Goal: Task Accomplishment & Management: Use online tool/utility

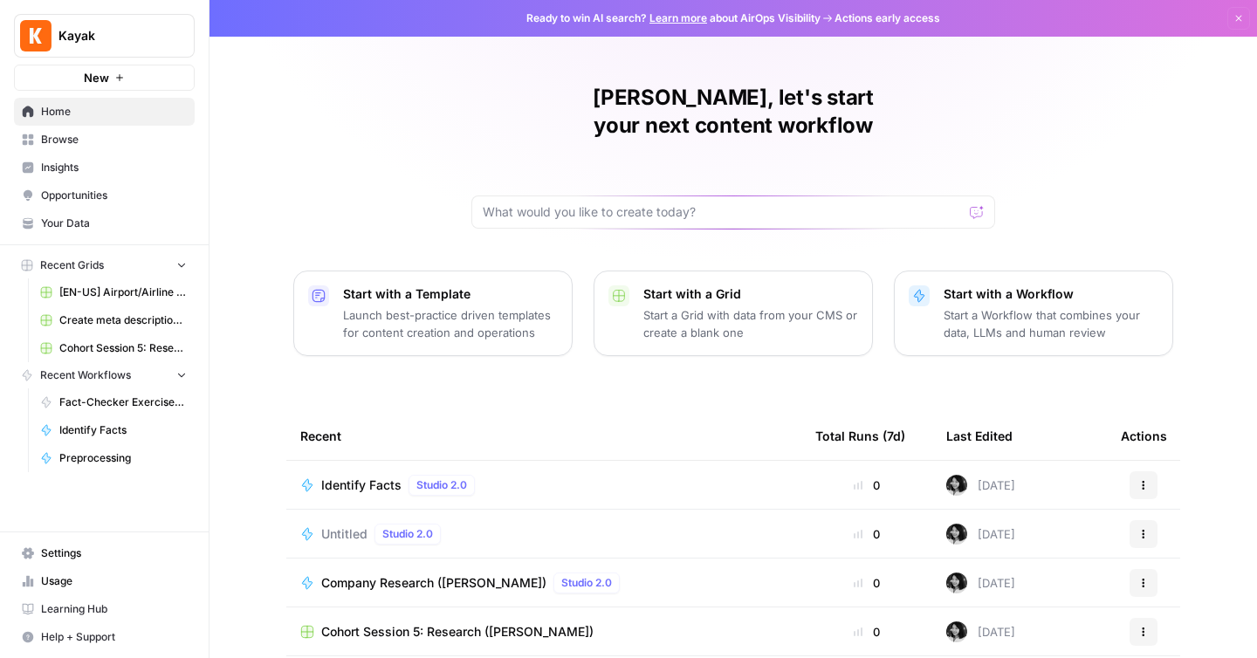
click at [161, 133] on span "Browse" at bounding box center [114, 140] width 146 height 16
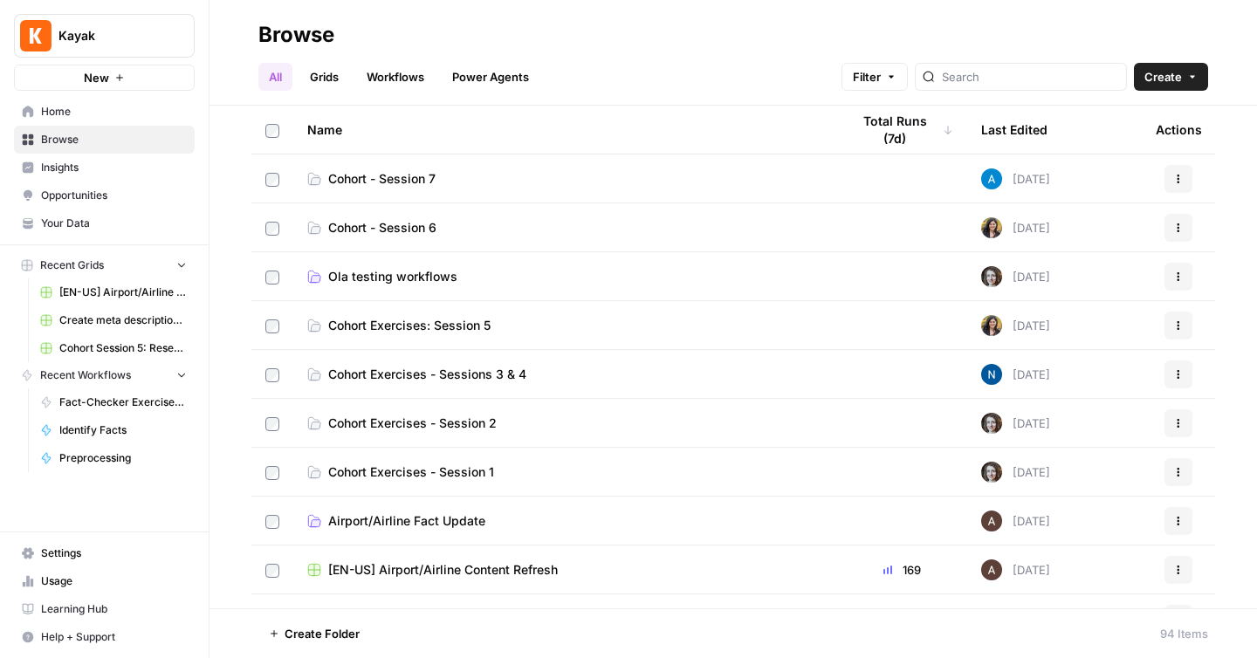
click at [394, 227] on span "Cohort - Session 6" at bounding box center [382, 227] width 108 height 17
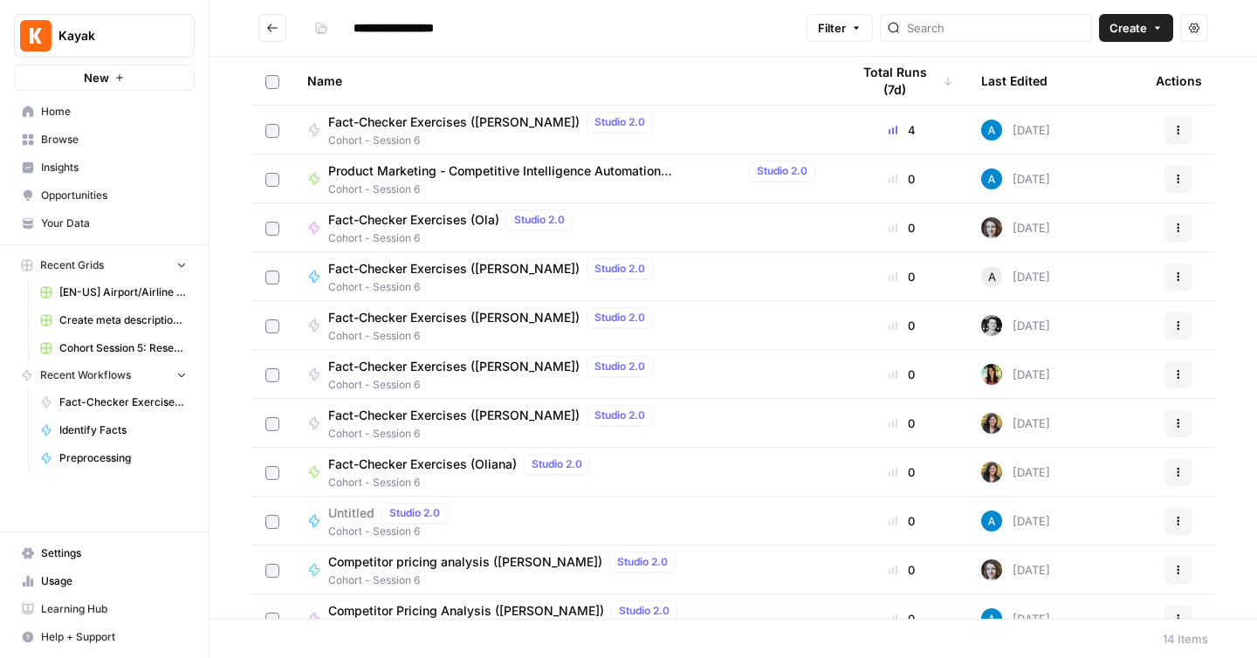
click at [1174, 133] on icon "button" at bounding box center [1178, 130] width 10 height 10
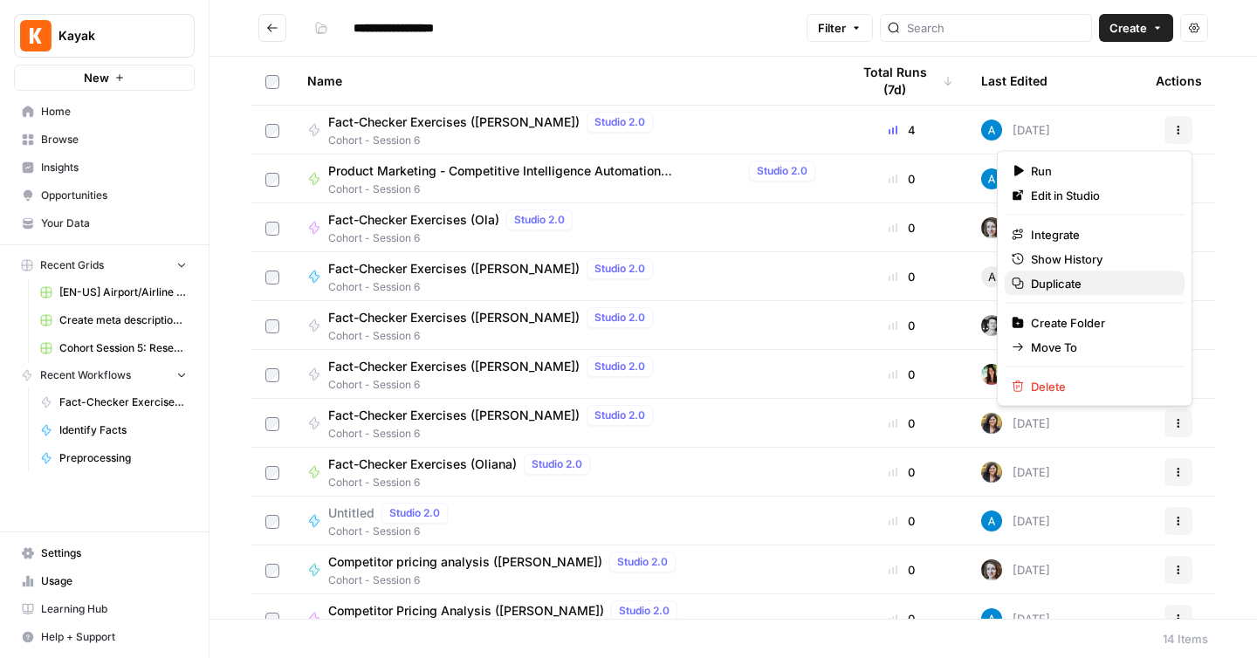
click at [1086, 284] on span "Duplicate" at bounding box center [1101, 283] width 140 height 17
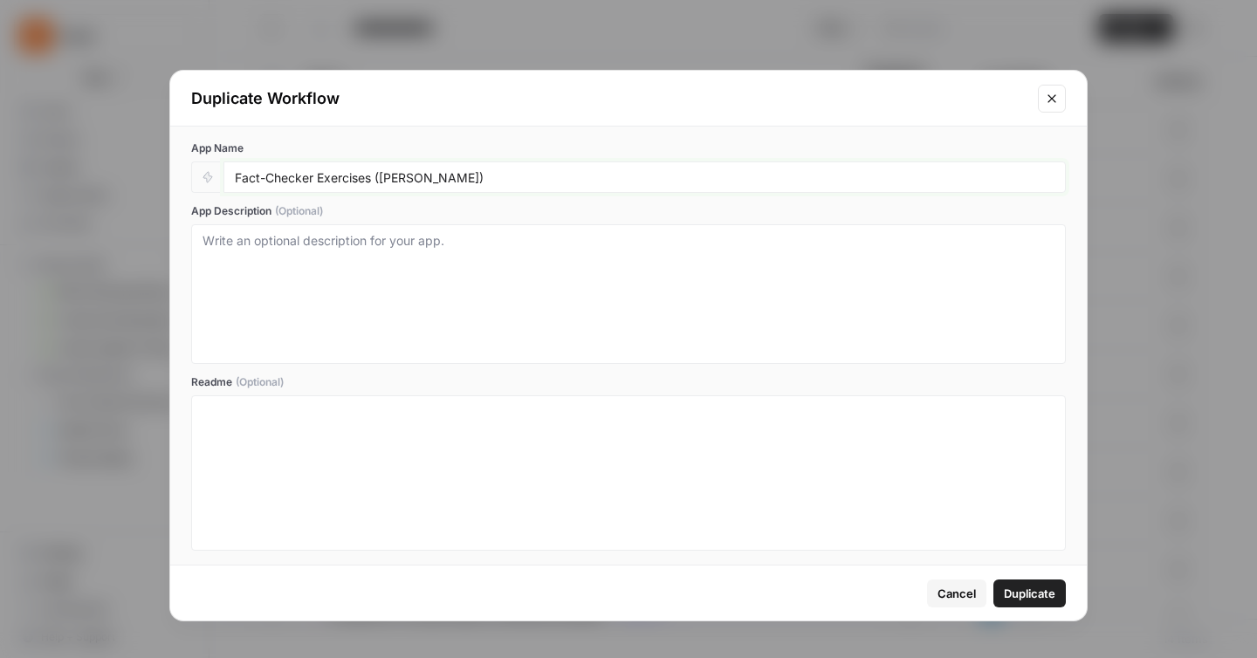
drag, startPoint x: 383, startPoint y: 176, endPoint x: 420, endPoint y: 182, distance: 37.2
click at [420, 182] on input "Fact-Checker Exercises ([PERSON_NAME])" at bounding box center [644, 177] width 819 height 16
type input "Fact-Checker Exercises ([PERSON_NAME])"
click at [1009, 595] on span "Duplicate" at bounding box center [1029, 593] width 51 height 17
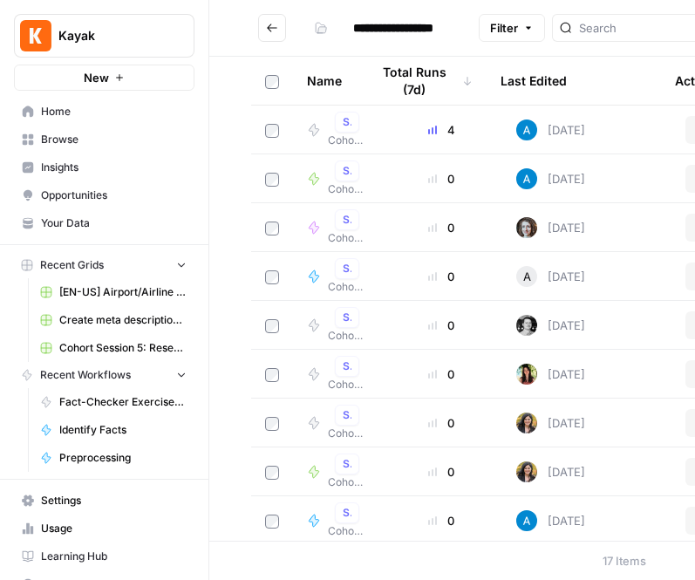
click at [209, 37] on icon "button" at bounding box center [212, 35] width 12 height 12
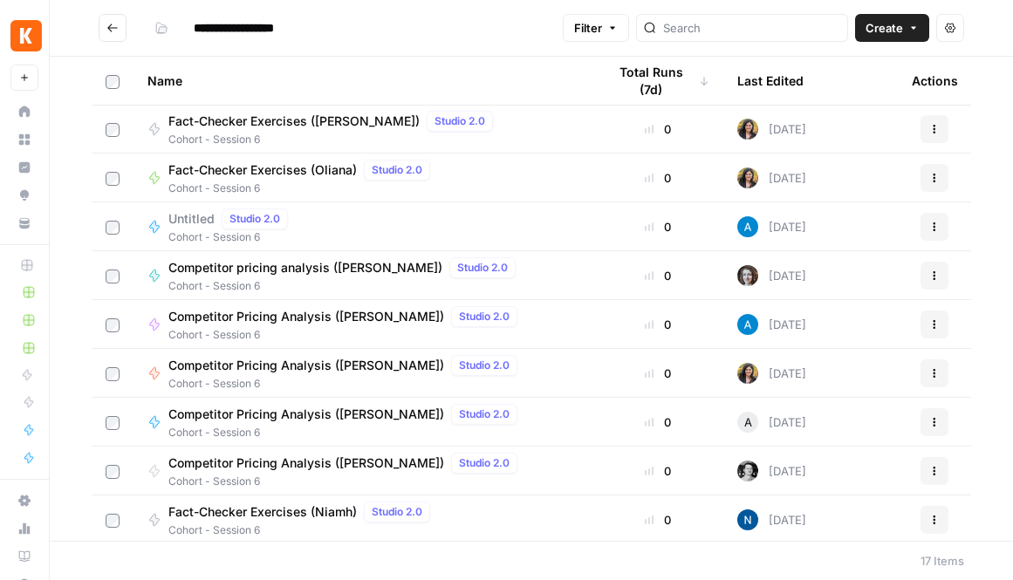
scroll to position [395, 0]
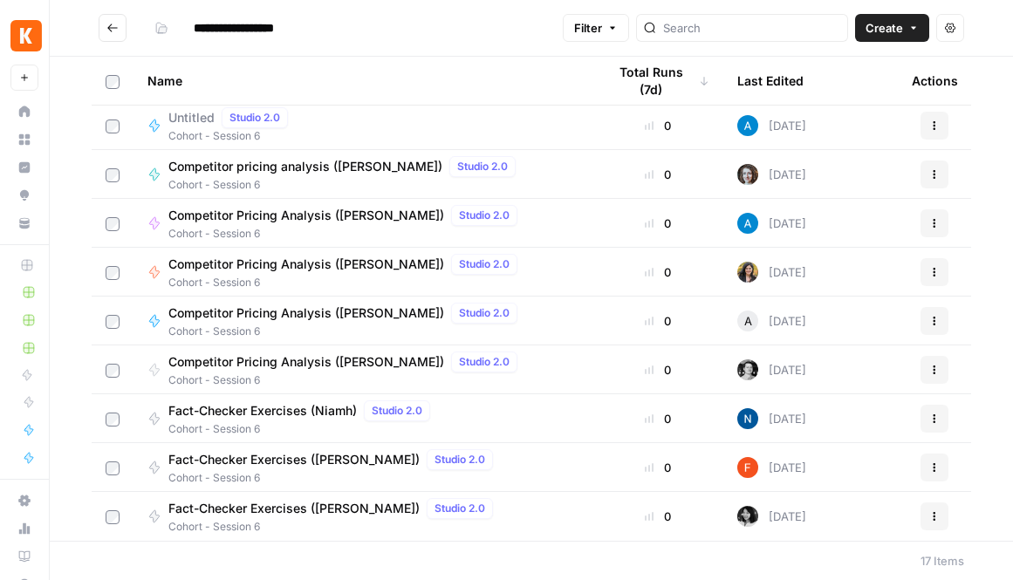
click at [273, 508] on span "Fact-Checker Exercises ([PERSON_NAME])" at bounding box center [293, 508] width 251 height 17
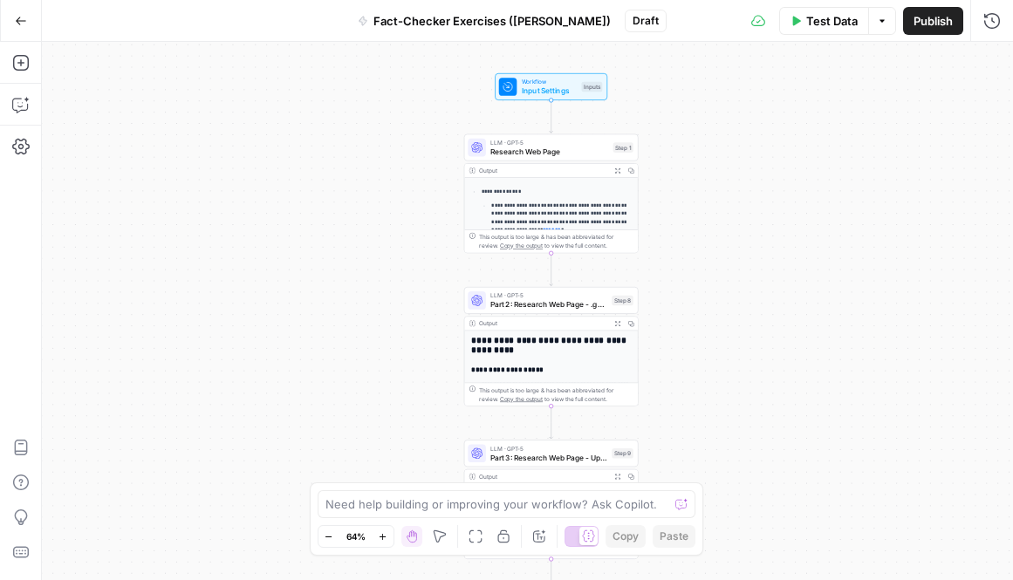
click at [32, 17] on button "Go Back" at bounding box center [20, 20] width 31 height 31
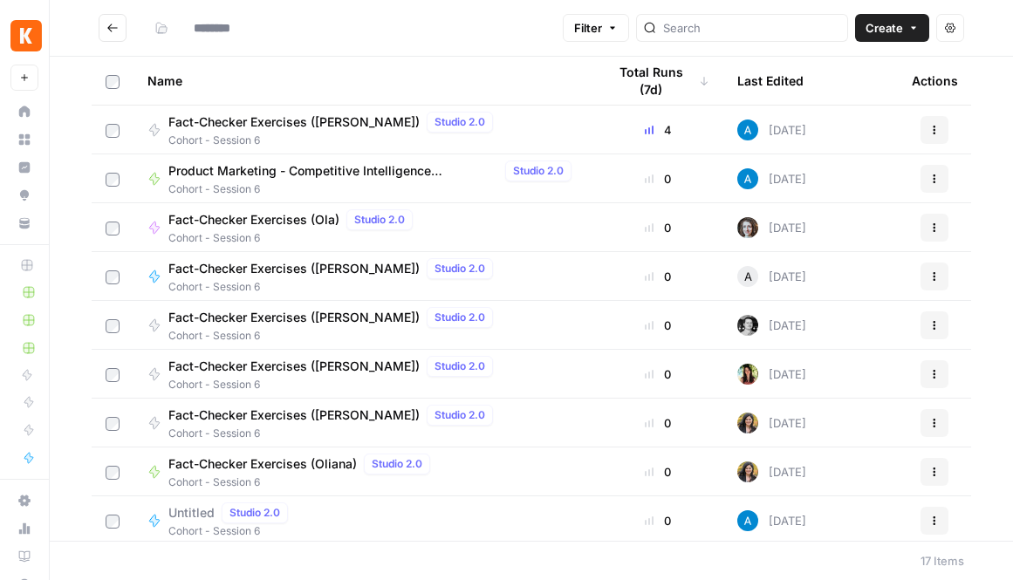
type input "**********"
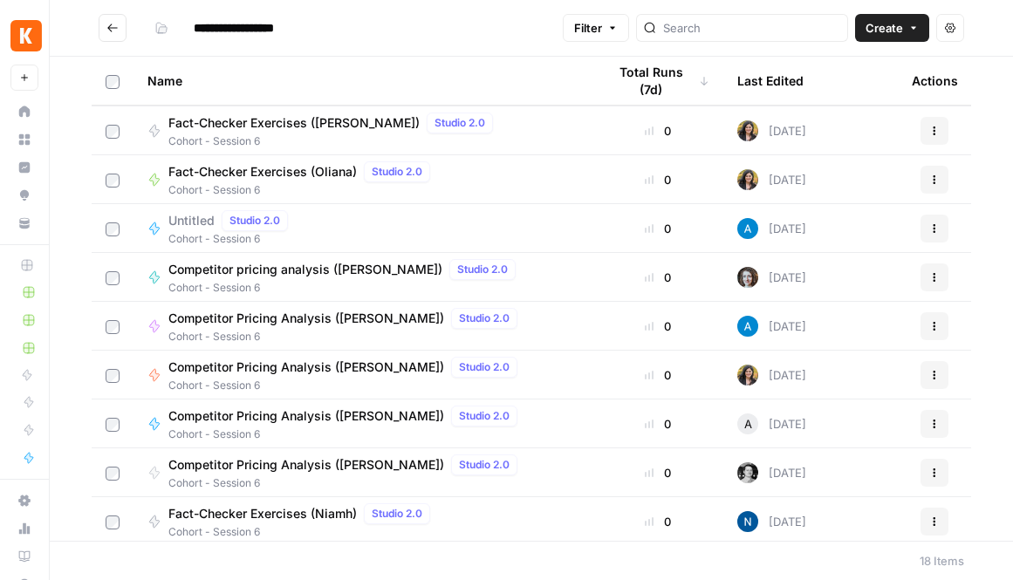
scroll to position [319, 0]
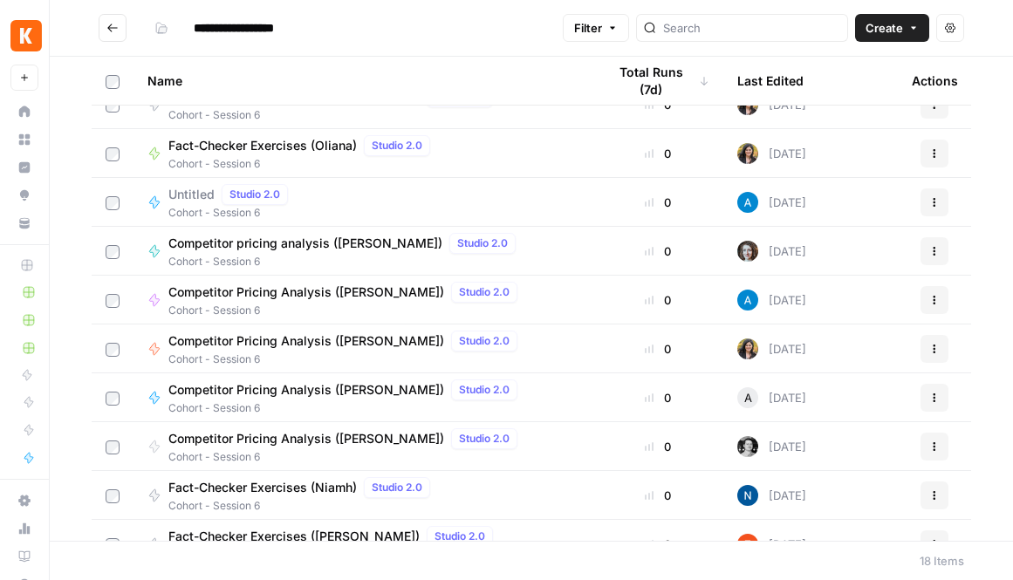
click at [939, 295] on icon "button" at bounding box center [934, 300] width 10 height 10
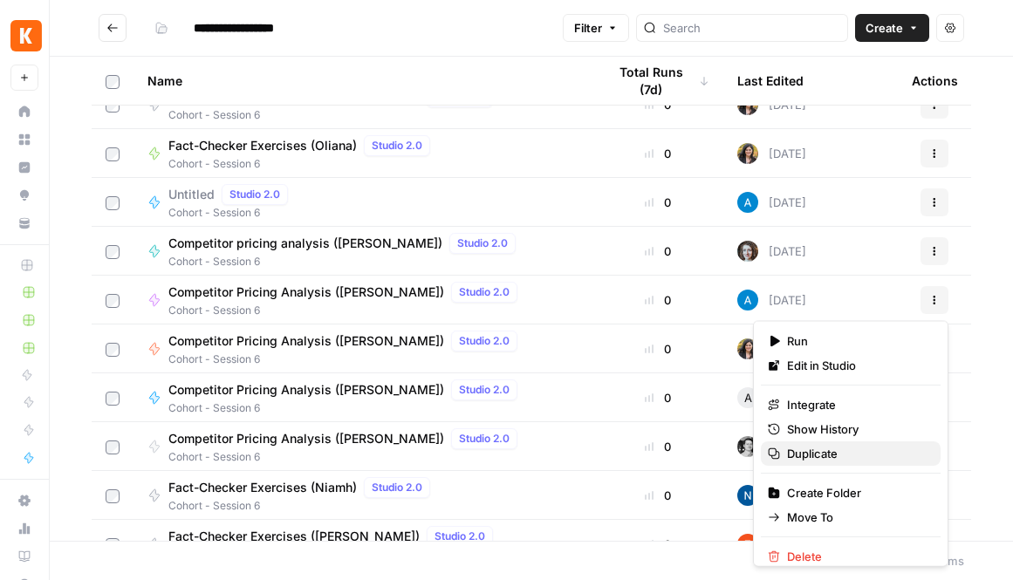
click at [837, 454] on span "Duplicate" at bounding box center [857, 453] width 140 height 17
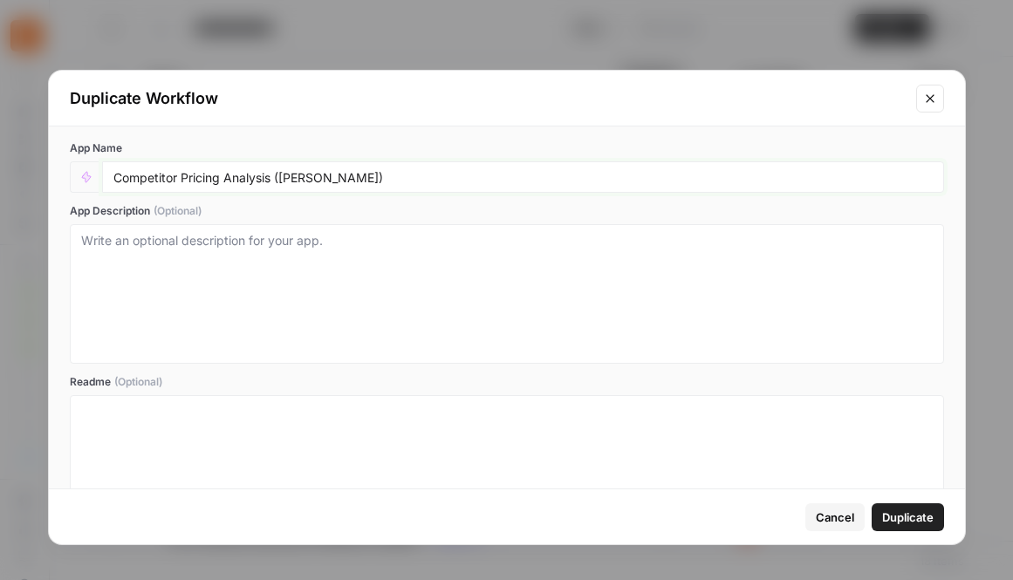
drag, startPoint x: 319, startPoint y: 179, endPoint x: 283, endPoint y: 179, distance: 36.7
click at [283, 179] on input "Competitor Pricing Analysis ([PERSON_NAME])" at bounding box center [522, 177] width 819 height 16
type input "Competitor Pricing Analysis ([PERSON_NAME])"
click at [921, 511] on span "Duplicate" at bounding box center [907, 517] width 51 height 17
